Goal: Navigation & Orientation: Understand site structure

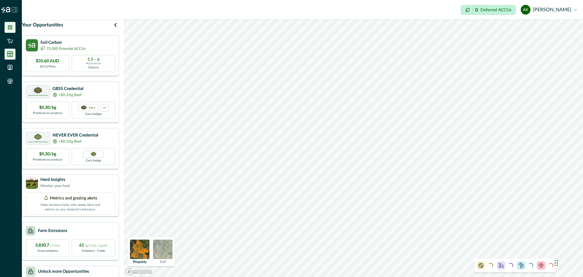
click at [12, 50] on li at bounding box center [10, 54] width 11 height 11
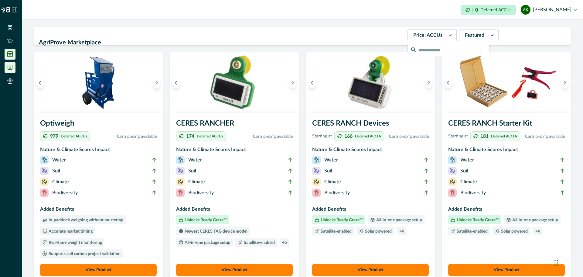
click at [10, 64] on li at bounding box center [10, 67] width 11 height 11
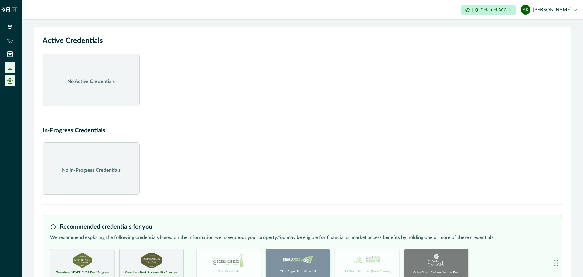
click at [9, 80] on icon at bounding box center [10, 81] width 6 height 6
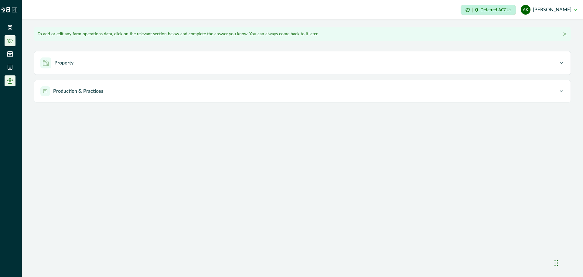
click at [9, 39] on icon at bounding box center [10, 41] width 6 height 5
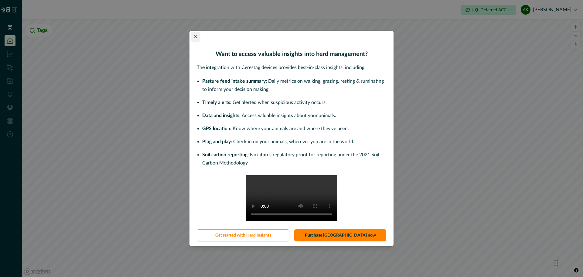
click at [194, 35] on icon "Close" at bounding box center [196, 37] width 4 height 4
